Goal: Information Seeking & Learning: Learn about a topic

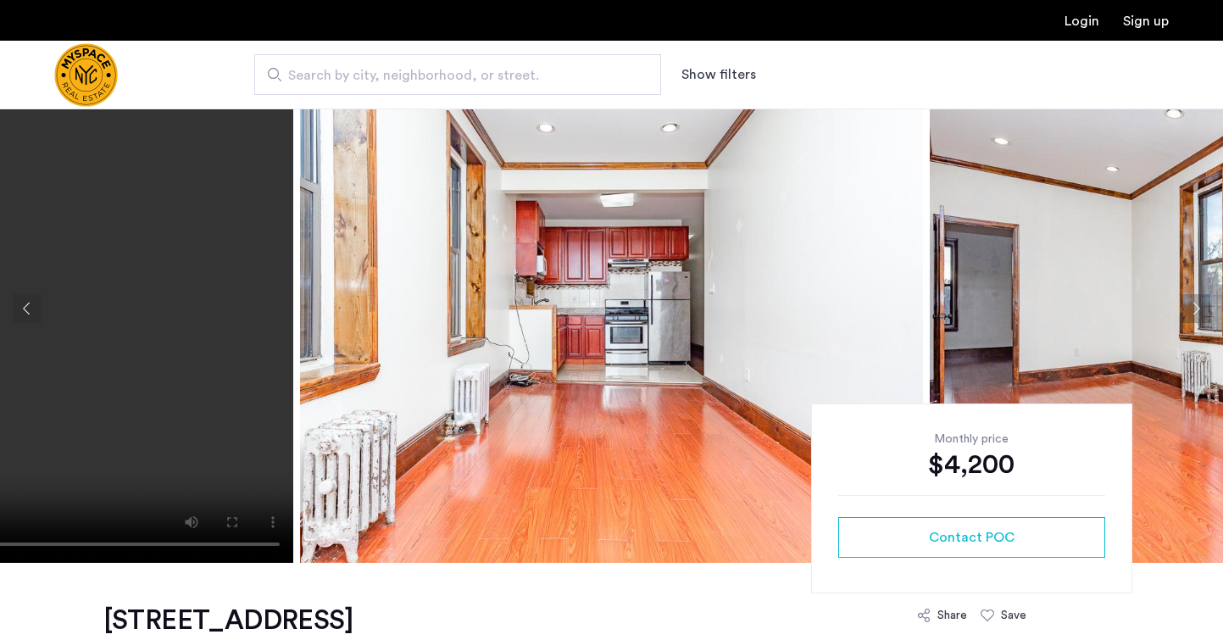
click at [15, 308] on button "Previous apartment" at bounding box center [27, 308] width 29 height 29
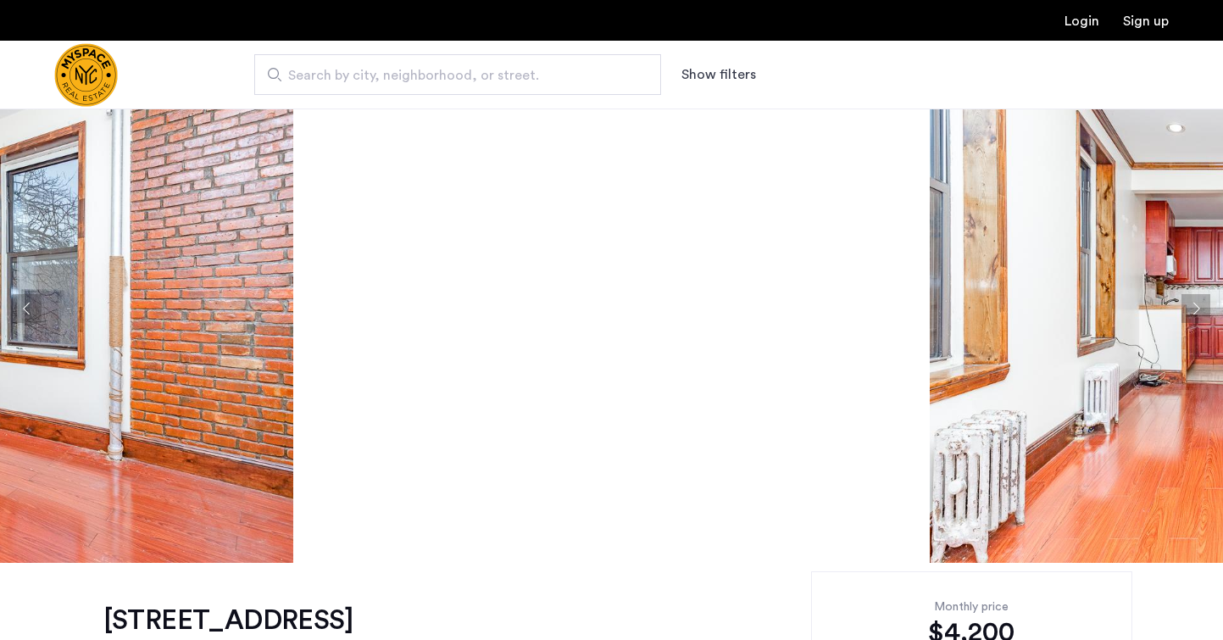
click at [15, 308] on button "Previous apartment" at bounding box center [27, 308] width 29 height 29
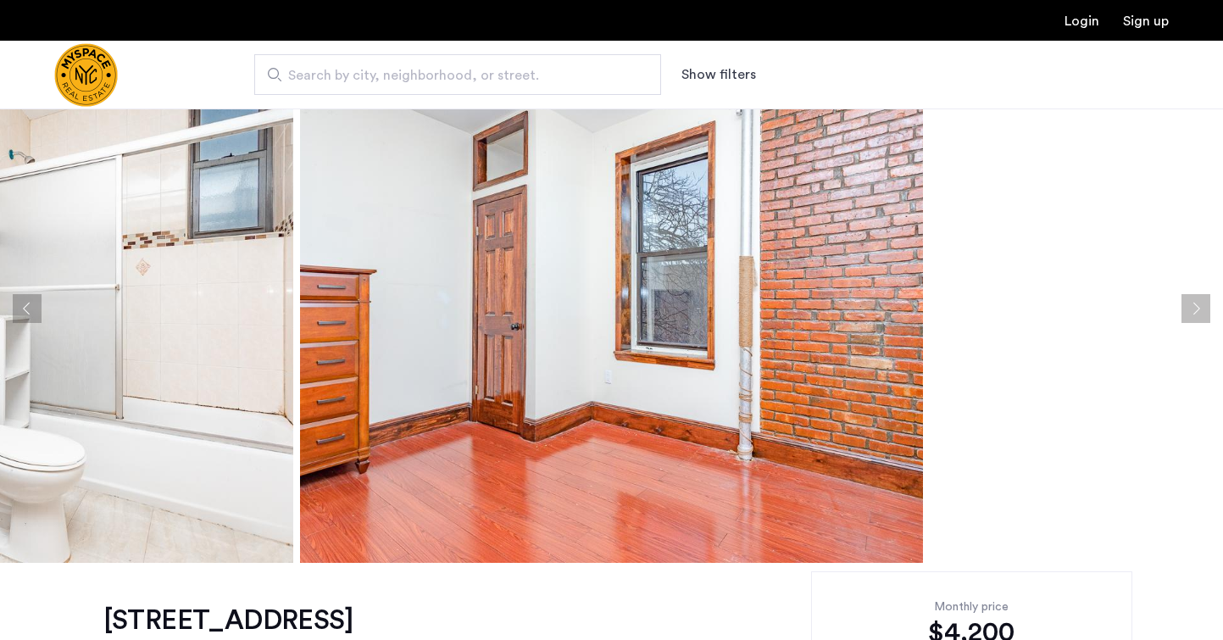
click at [15, 308] on button "Previous apartment" at bounding box center [27, 308] width 29 height 29
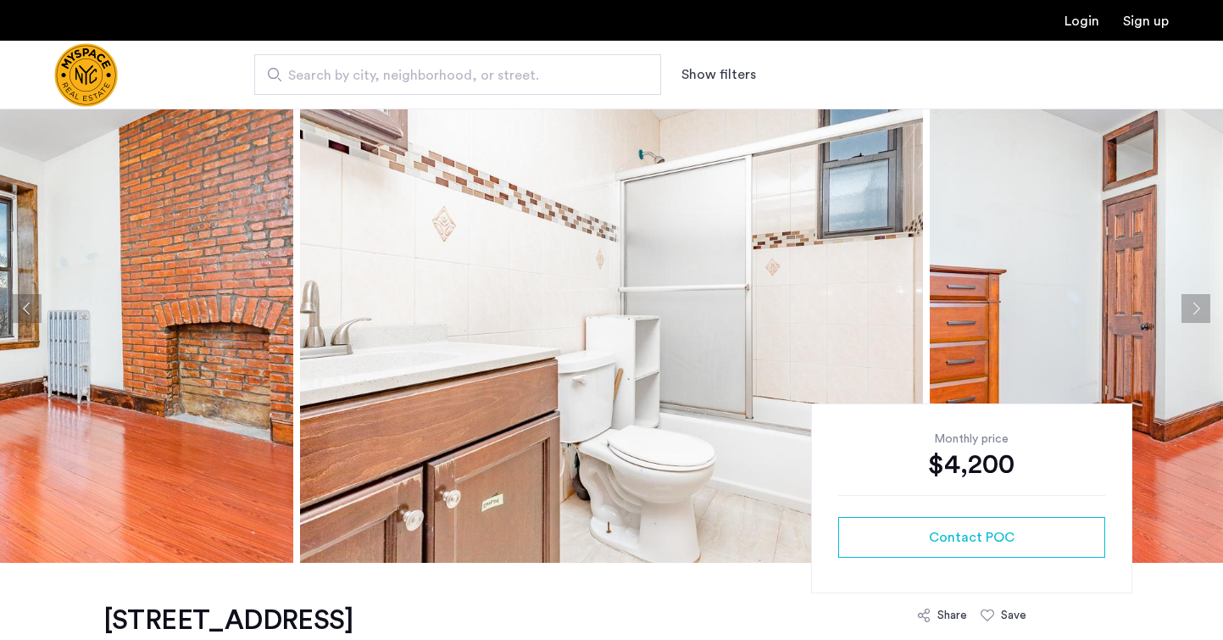
click at [15, 308] on button "Previous apartment" at bounding box center [27, 308] width 29 height 29
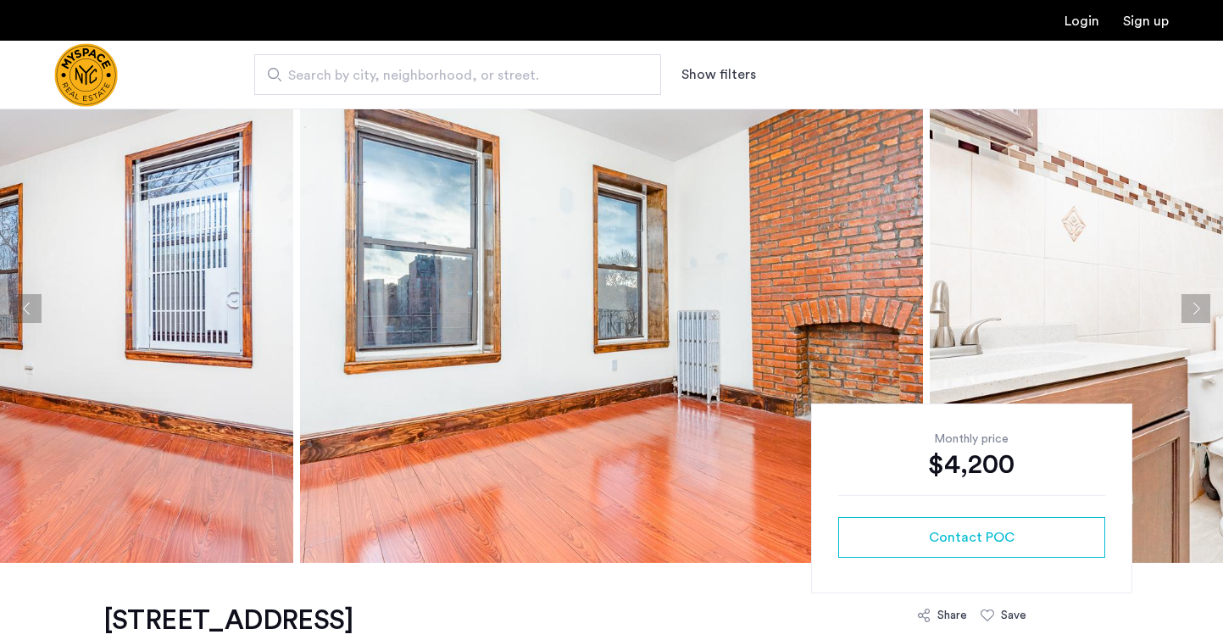
click at [15, 308] on button "Previous apartment" at bounding box center [27, 308] width 29 height 29
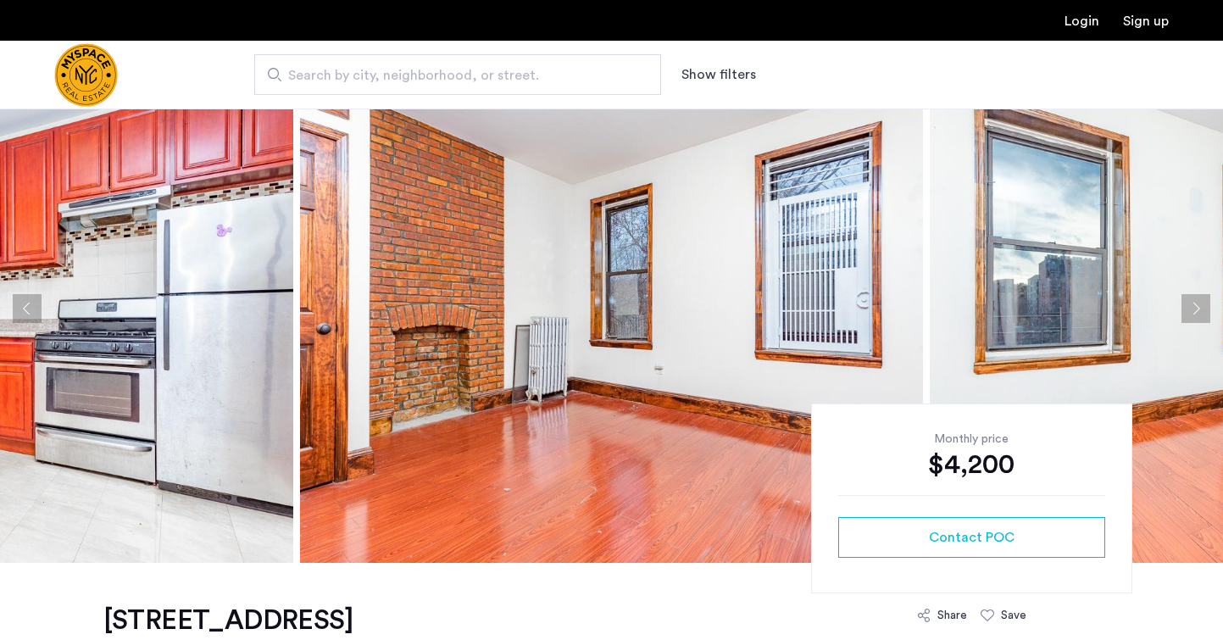
click at [15, 308] on button "Previous apartment" at bounding box center [27, 308] width 29 height 29
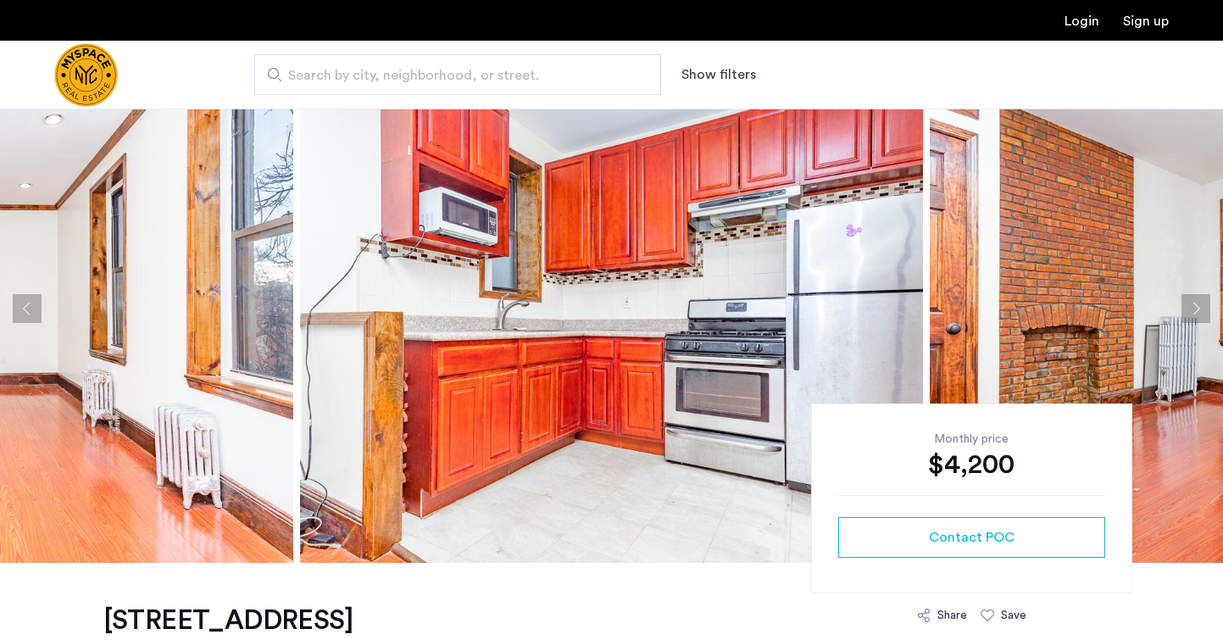
click at [15, 308] on button "Previous apartment" at bounding box center [27, 308] width 29 height 29
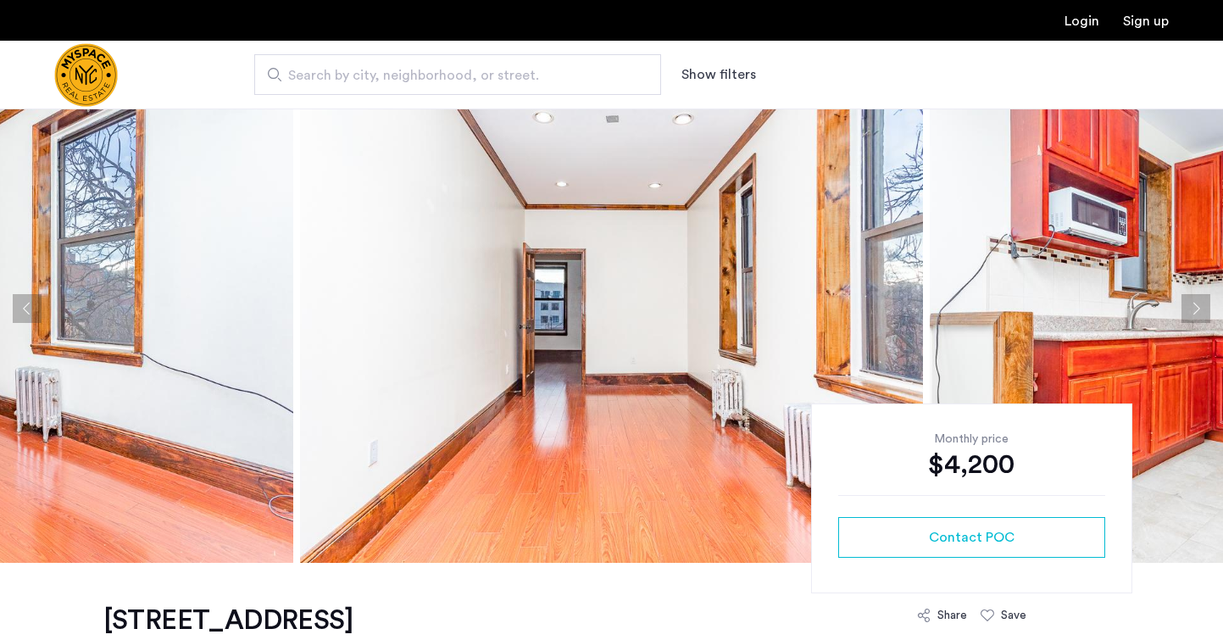
click at [15, 308] on button "Previous apartment" at bounding box center [27, 308] width 29 height 29
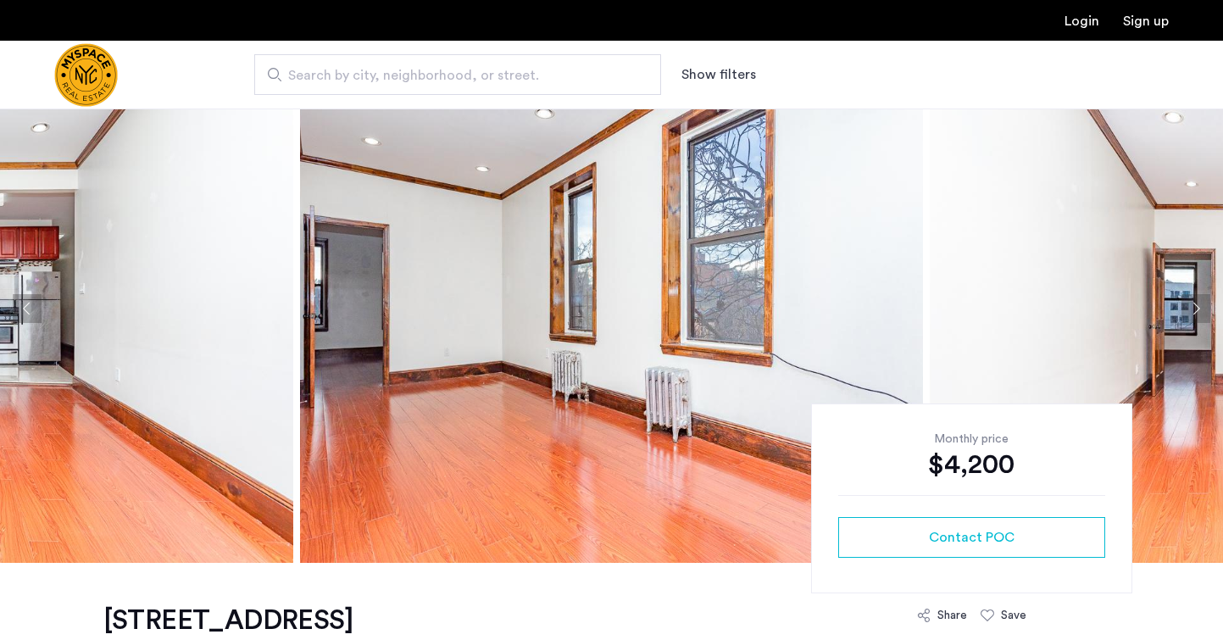
click at [15, 308] on button "Previous apartment" at bounding box center [27, 308] width 29 height 29
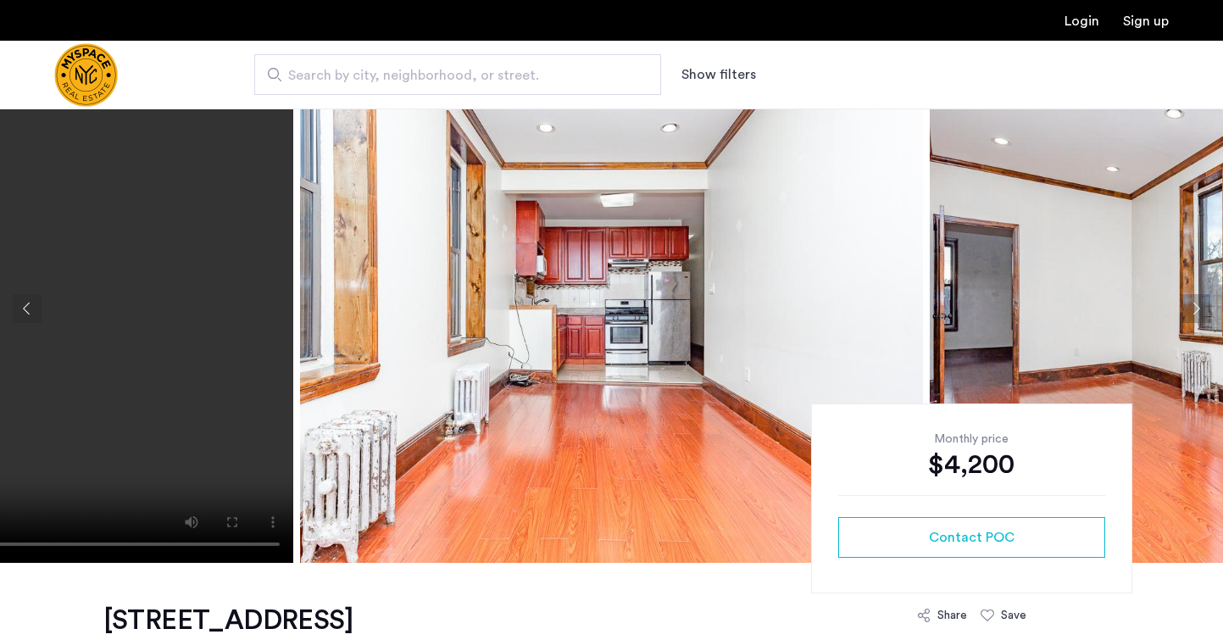
click at [15, 308] on button "Previous apartment" at bounding box center [27, 308] width 29 height 29
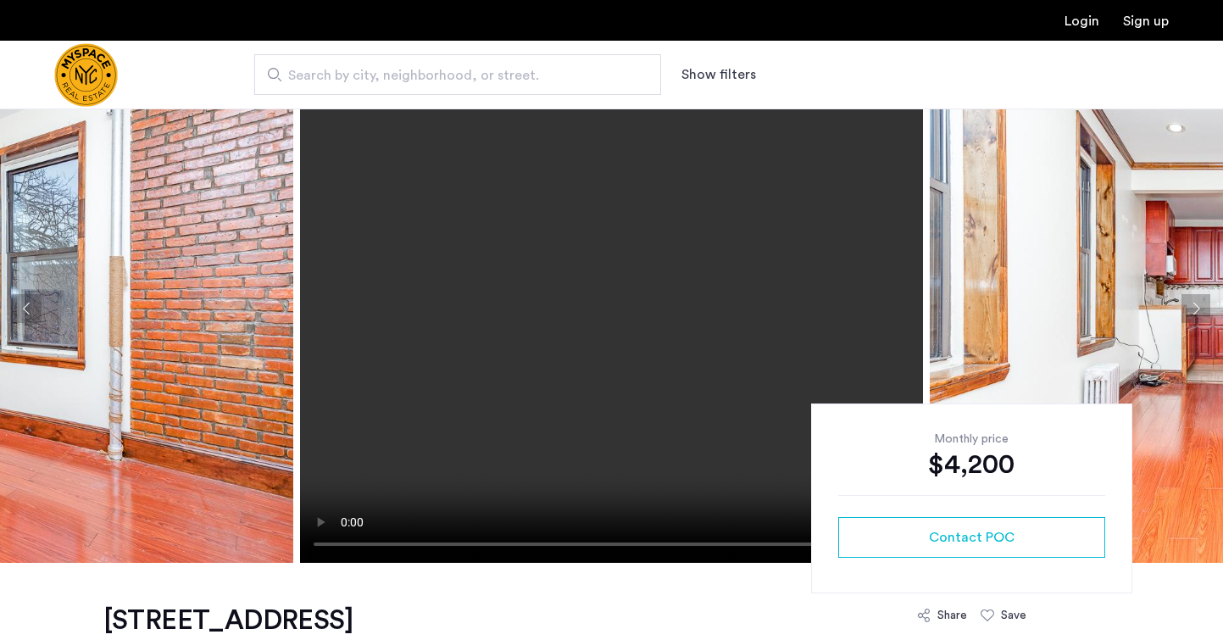
click at [15, 308] on button "Previous apartment" at bounding box center [27, 308] width 29 height 29
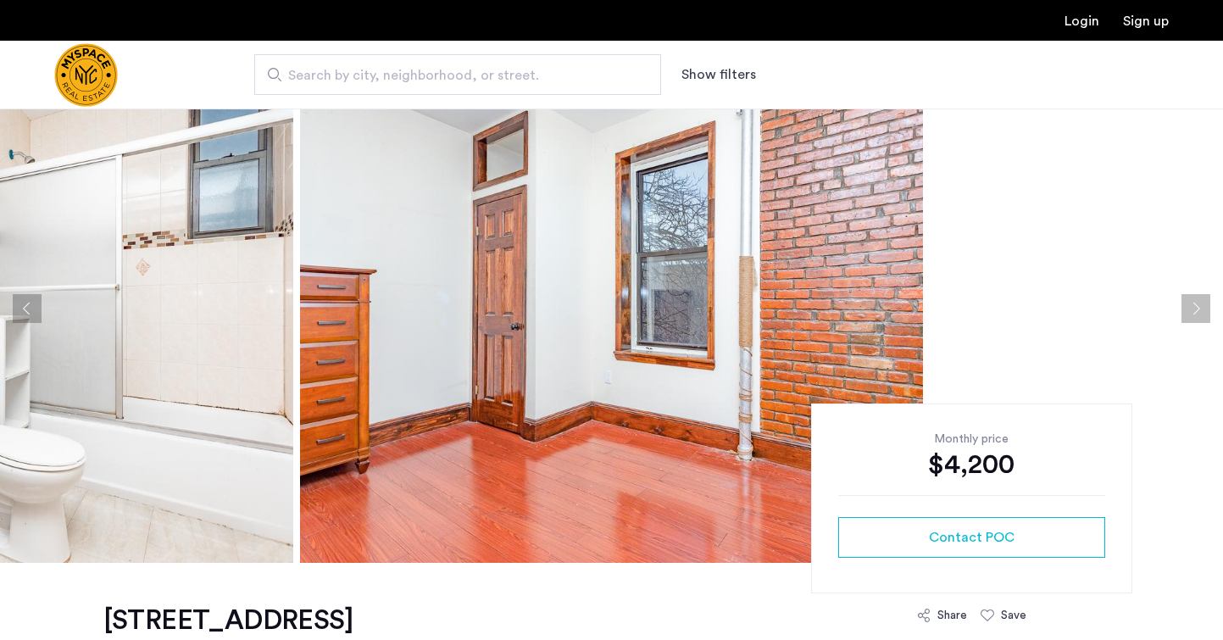
click at [15, 308] on button "Previous apartment" at bounding box center [27, 308] width 29 height 29
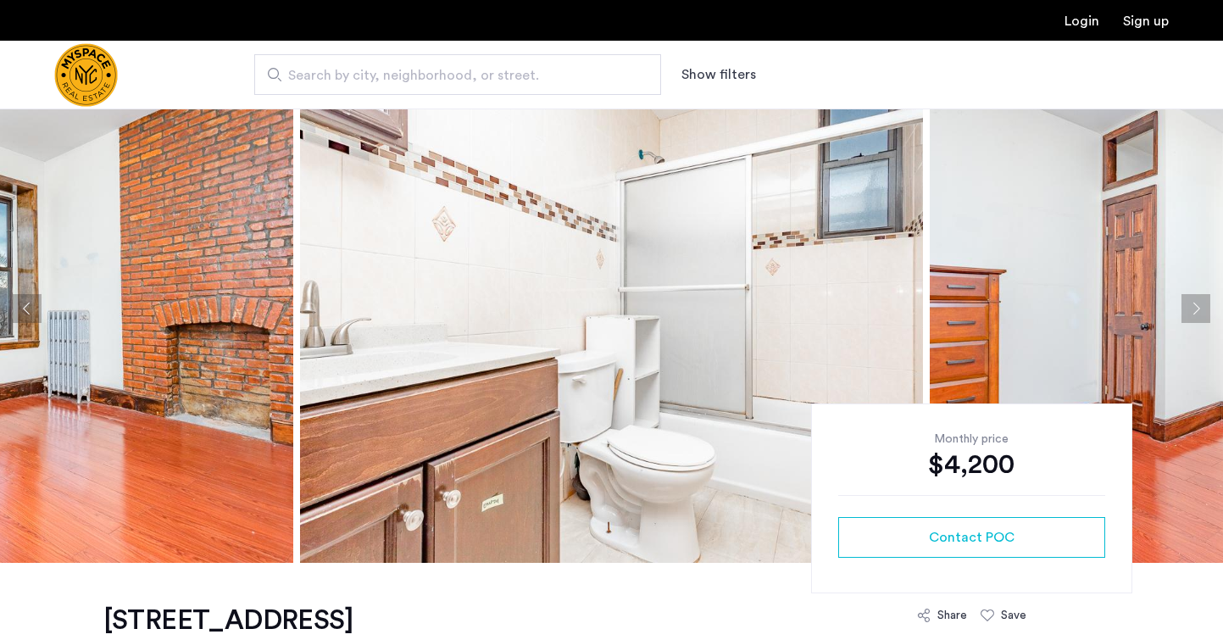
click at [15, 308] on button "Previous apartment" at bounding box center [27, 308] width 29 height 29
